Goal: Task Accomplishment & Management: Manage account settings

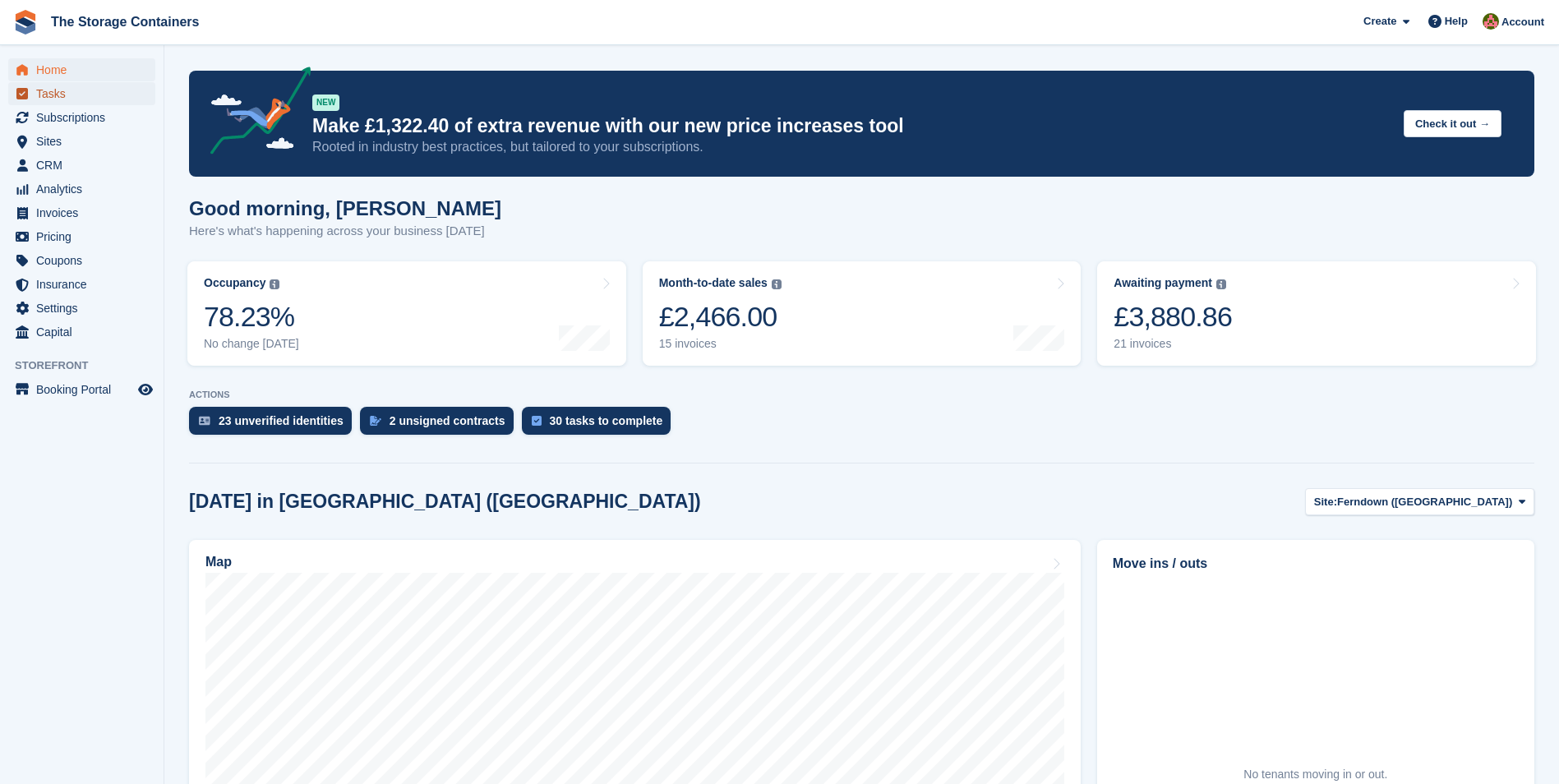
click at [92, 92] on span "Tasks" at bounding box center [85, 93] width 99 height 23
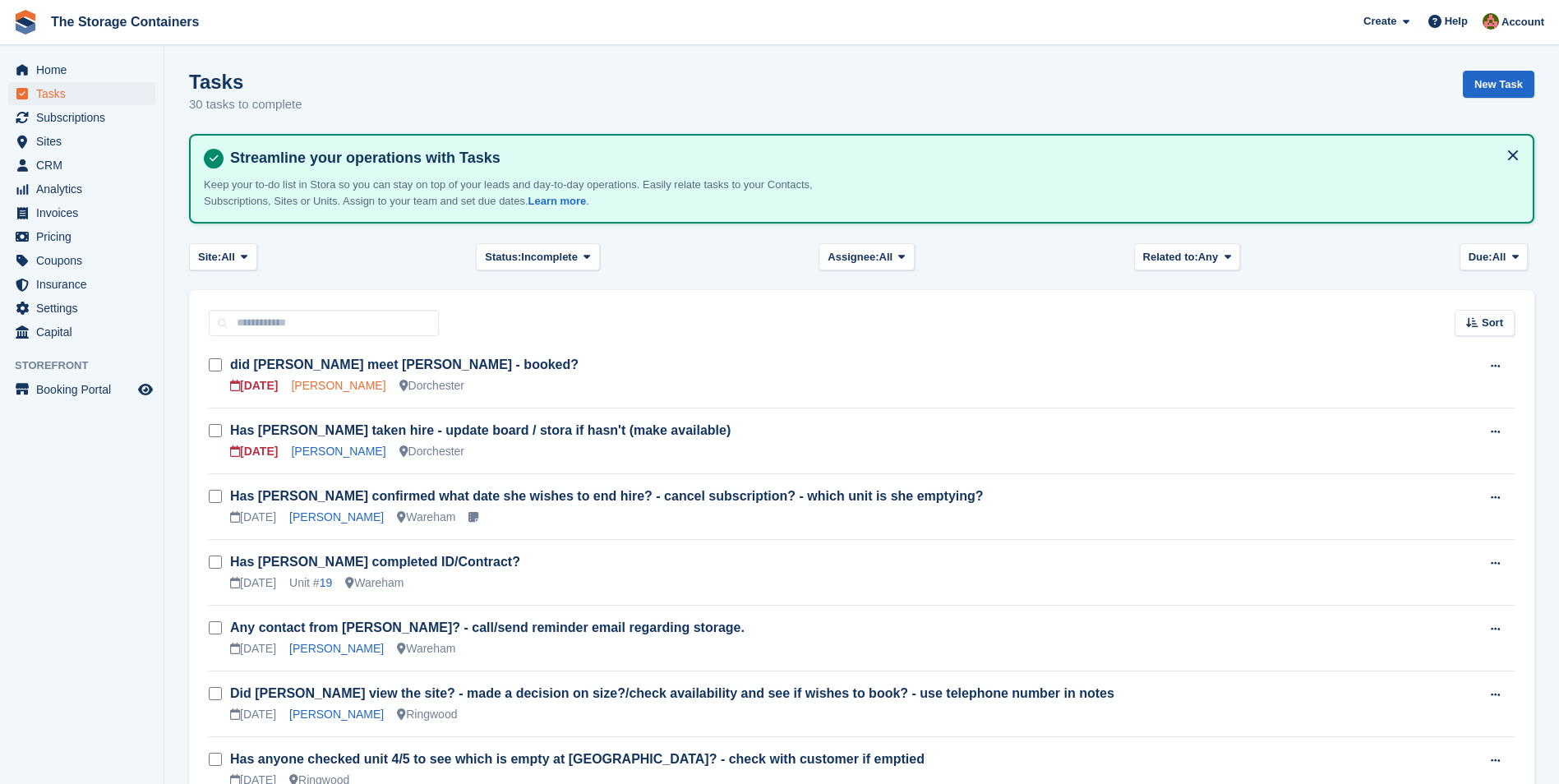
click at [334, 384] on link "[PERSON_NAME]" at bounding box center [338, 385] width 94 height 13
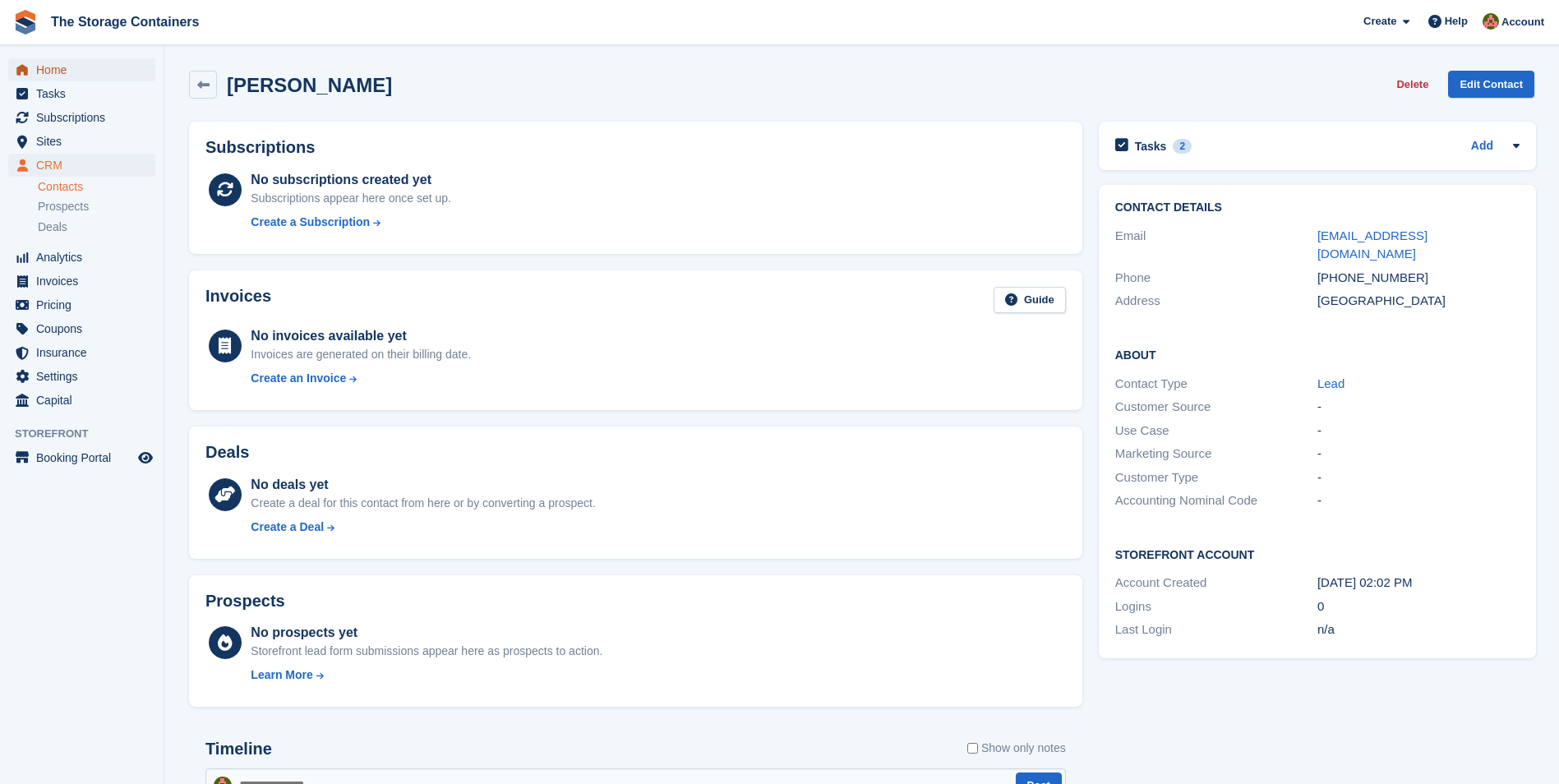
click at [42, 78] on span "Home" at bounding box center [85, 70] width 99 height 23
